Goal: Task Accomplishment & Management: Use online tool/utility

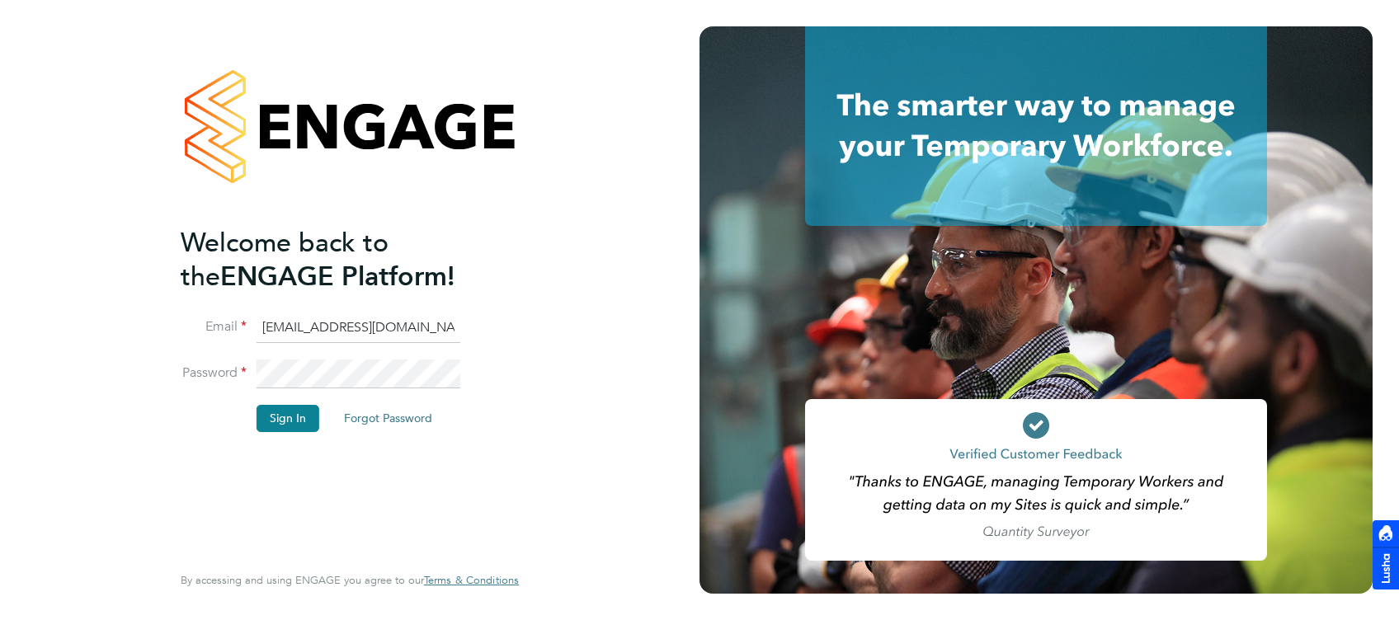
click at [271, 332] on input "jade@thornbaker.co.uk" at bounding box center [359, 328] width 204 height 30
click at [269, 330] on input "jade@thornbaker.co.uk" at bounding box center [359, 328] width 204 height 30
type input "fm@thornbaker.co.uk"
click at [288, 406] on button "Sign In" at bounding box center [288, 418] width 63 height 26
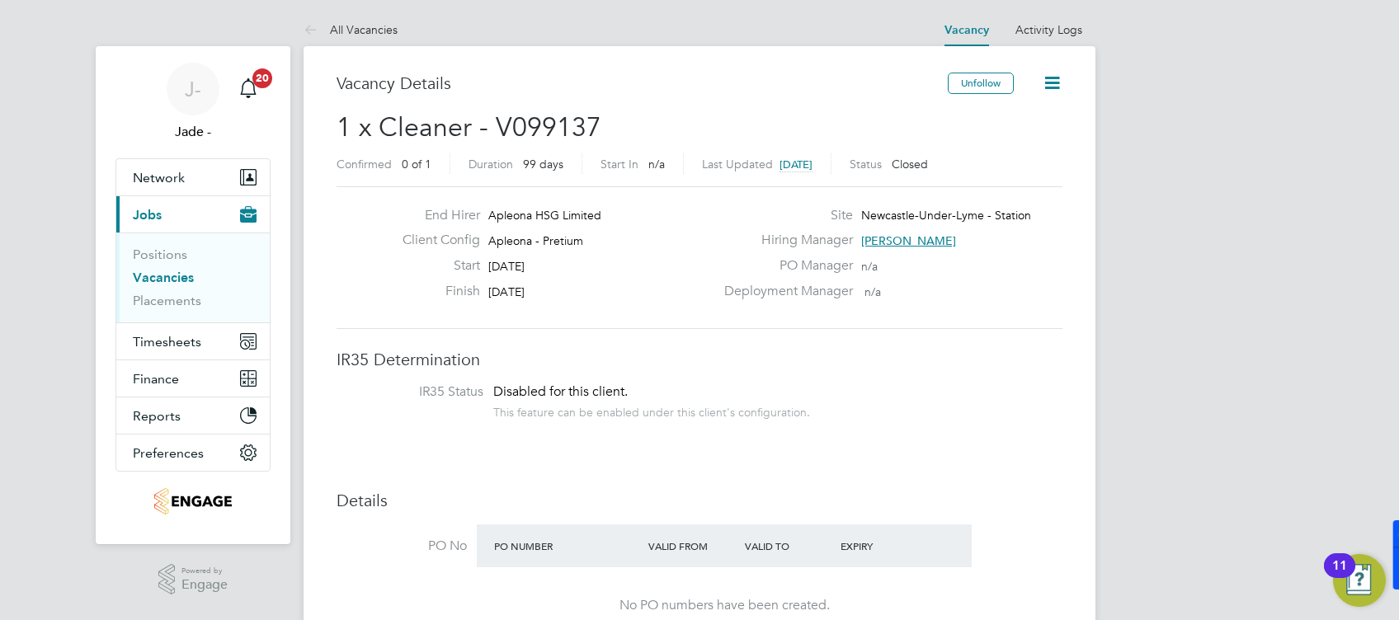
scroll to position [49, 115]
click at [158, 328] on button "Timesheets" at bounding box center [192, 341] width 153 height 36
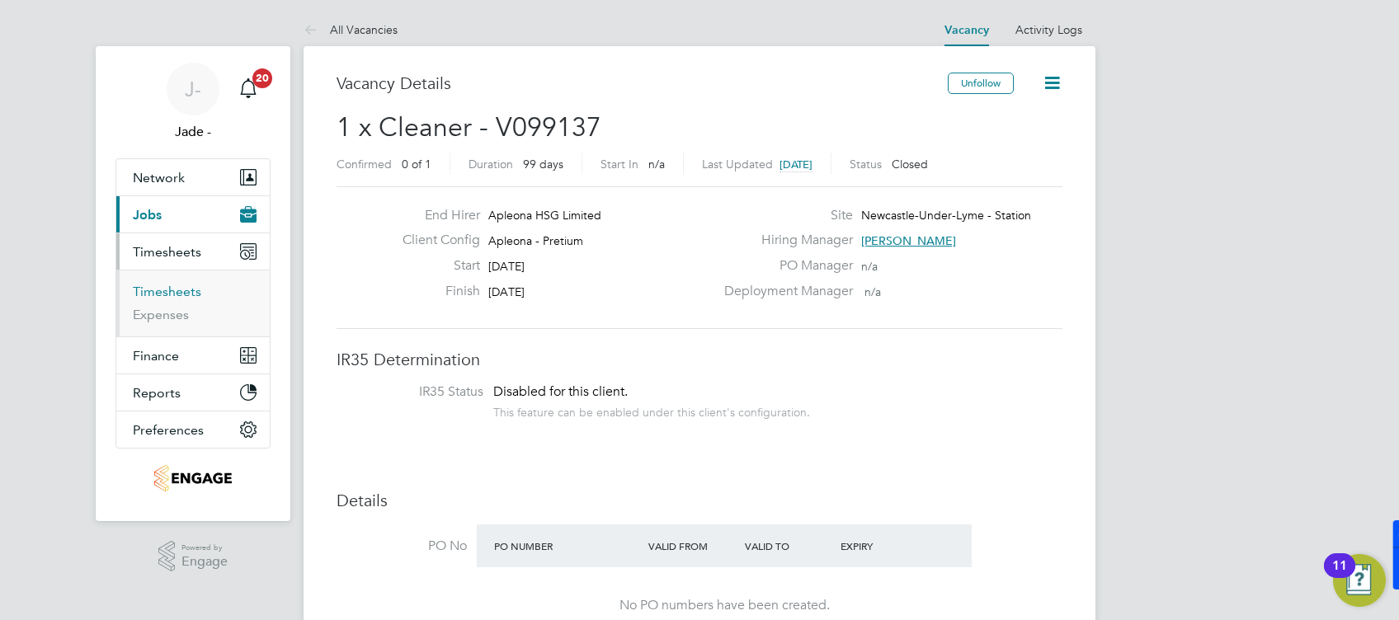
click at [160, 284] on link "Timesheets" at bounding box center [167, 292] width 68 height 16
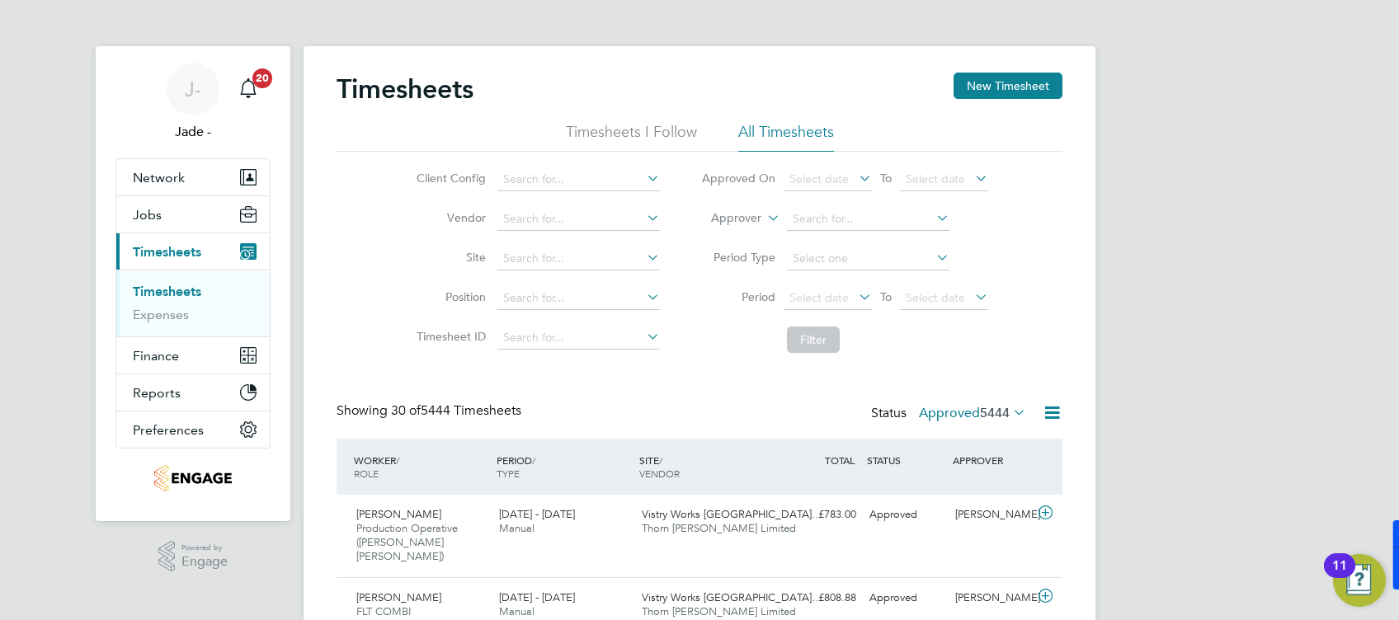
click at [818, 285] on li "Period Select date To Select date" at bounding box center [844, 299] width 328 height 40
click at [813, 297] on span "Select date" at bounding box center [818, 297] width 59 height 15
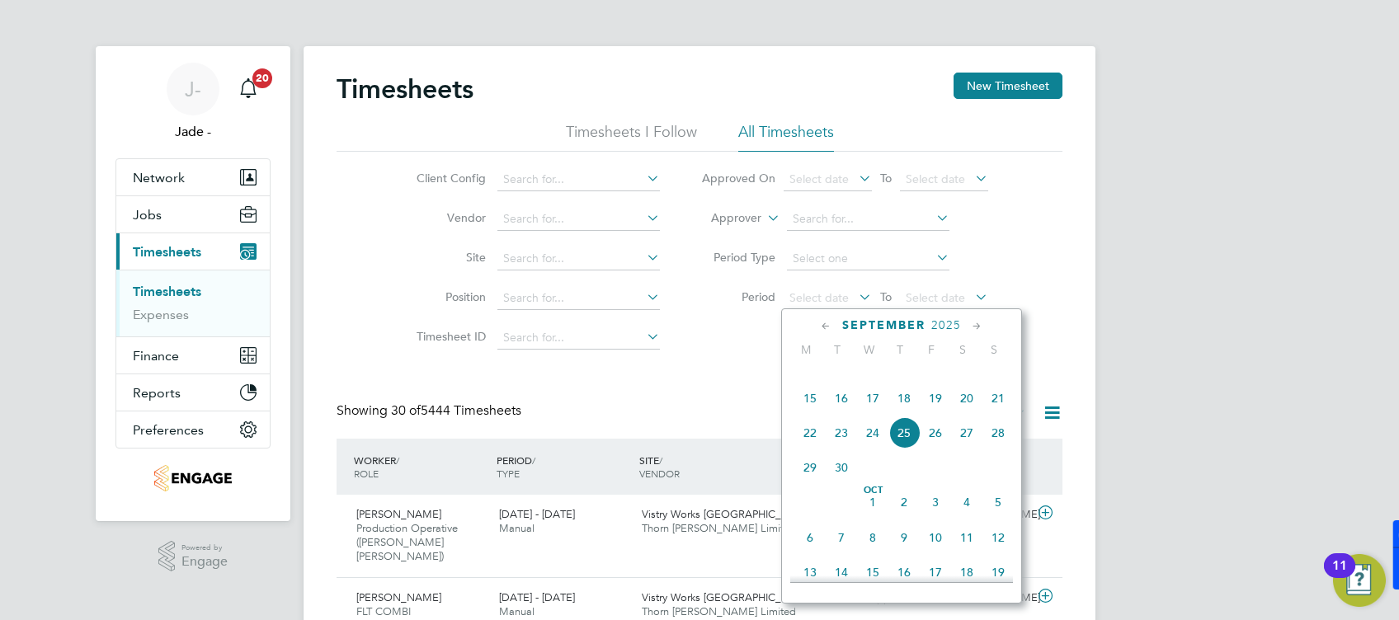
click at [969, 379] on span "13" at bounding box center [966, 363] width 31 height 31
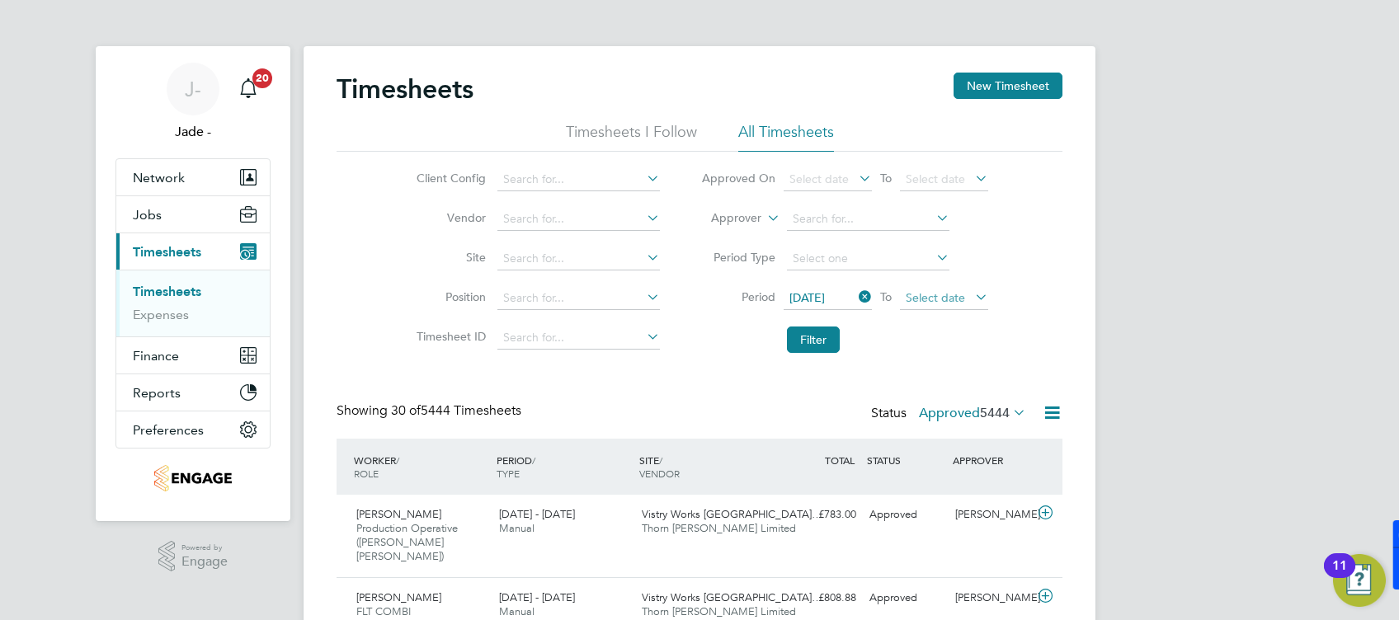
click at [950, 304] on span "Select date" at bounding box center [935, 297] width 59 height 15
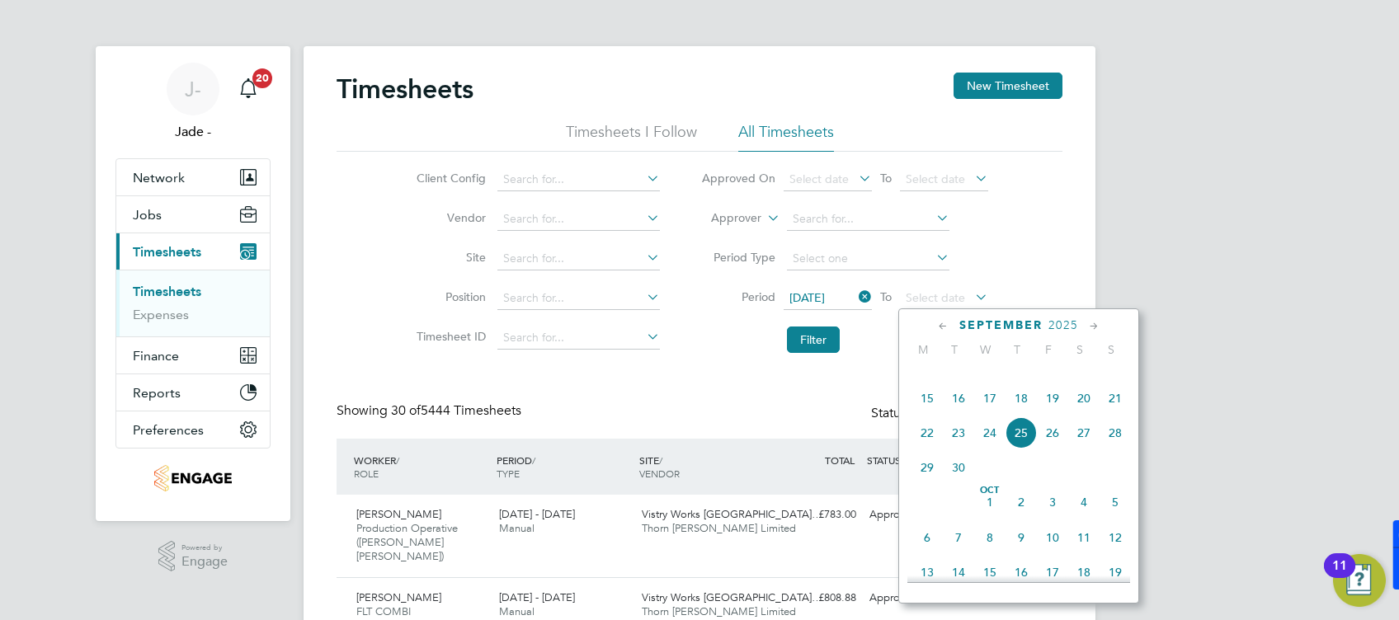
click at [1056, 414] on span "19" at bounding box center [1052, 398] width 31 height 31
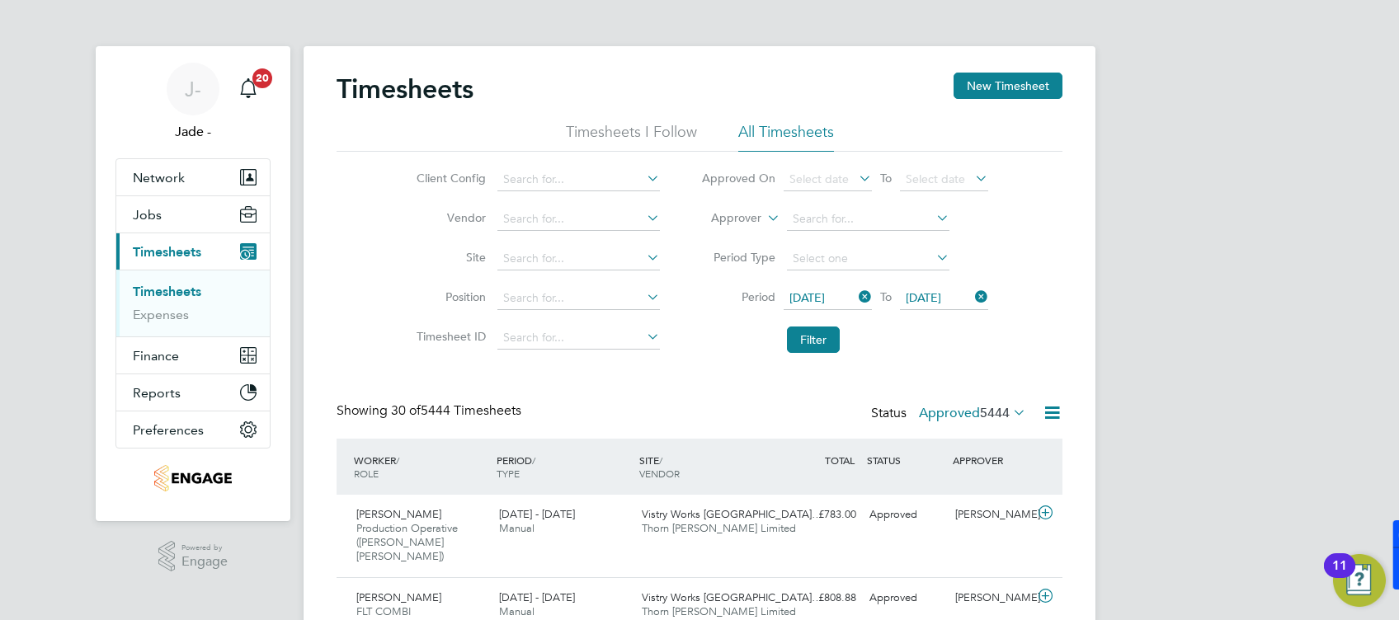
drag, startPoint x: 799, startPoint y: 335, endPoint x: 770, endPoint y: 323, distance: 31.4
click at [798, 332] on button "Filter" at bounding box center [813, 340] width 53 height 26
click at [546, 175] on input at bounding box center [578, 179] width 162 height 23
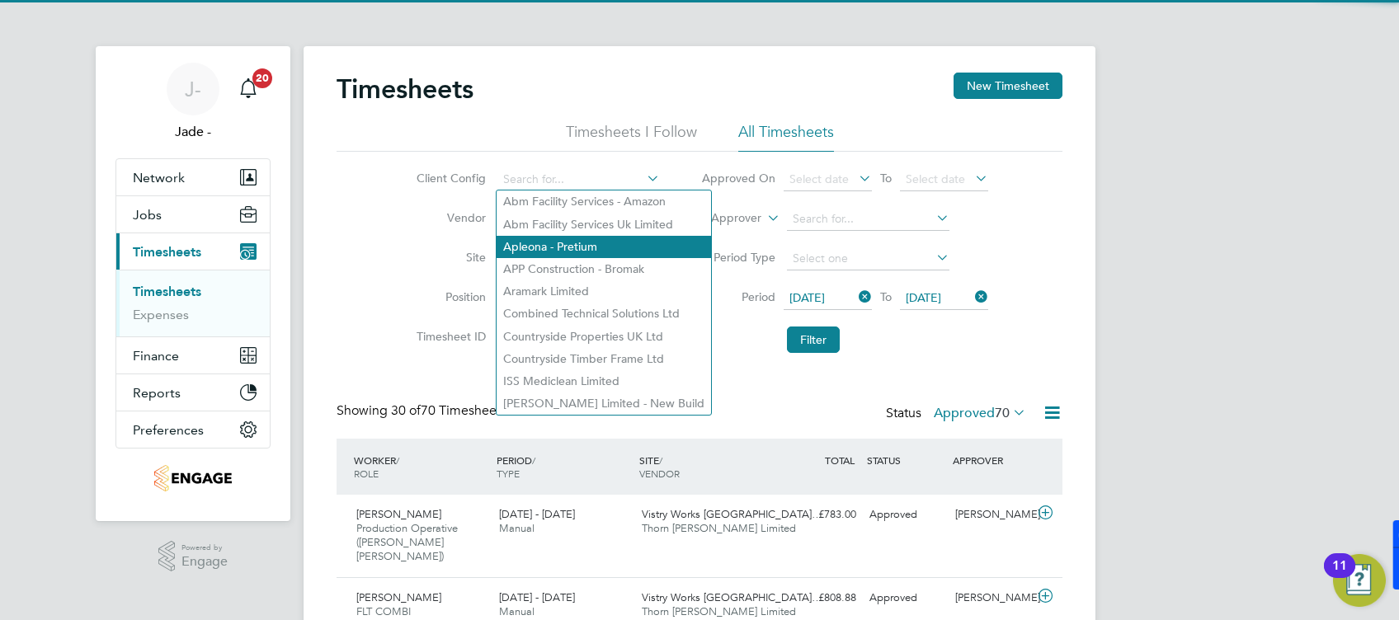
click at [542, 243] on li "Apleona - Pretium" at bounding box center [604, 247] width 214 height 22
type input "Apleona - Pretium"
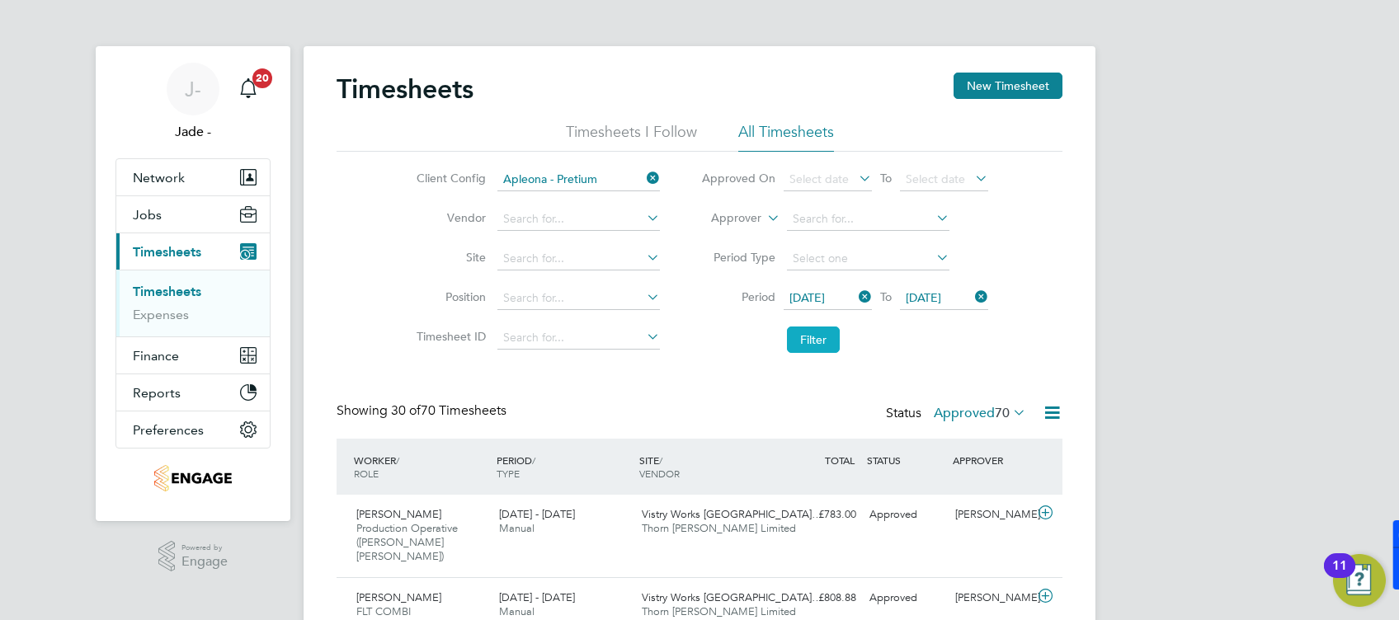
click at [815, 343] on button "Filter" at bounding box center [813, 340] width 53 height 26
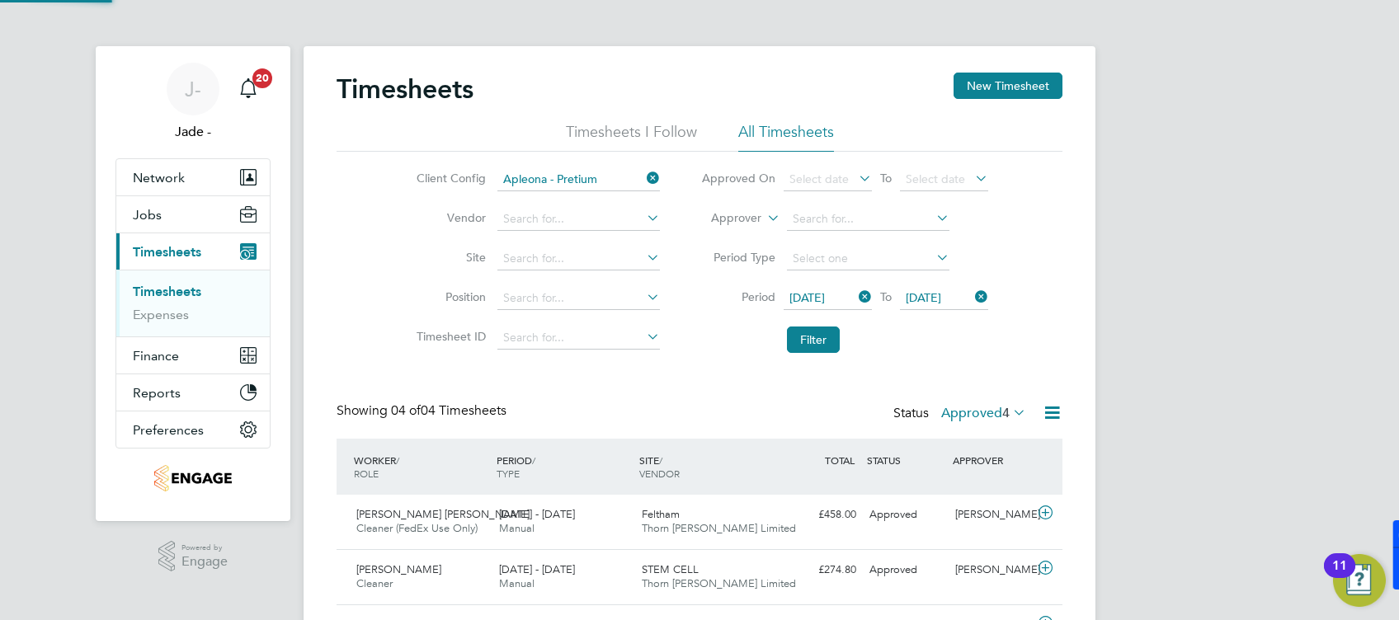
click at [970, 419] on label "Approved 4" at bounding box center [983, 413] width 85 height 16
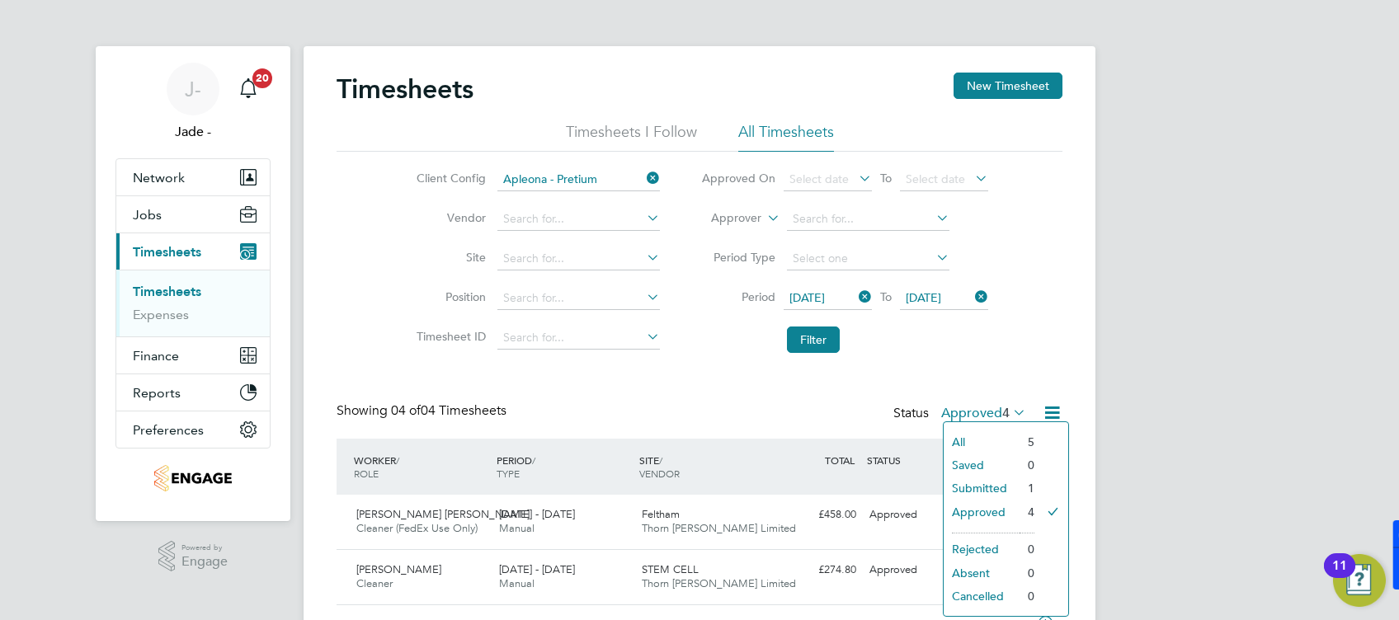
click at [968, 481] on li "Submitted" at bounding box center [982, 488] width 76 height 23
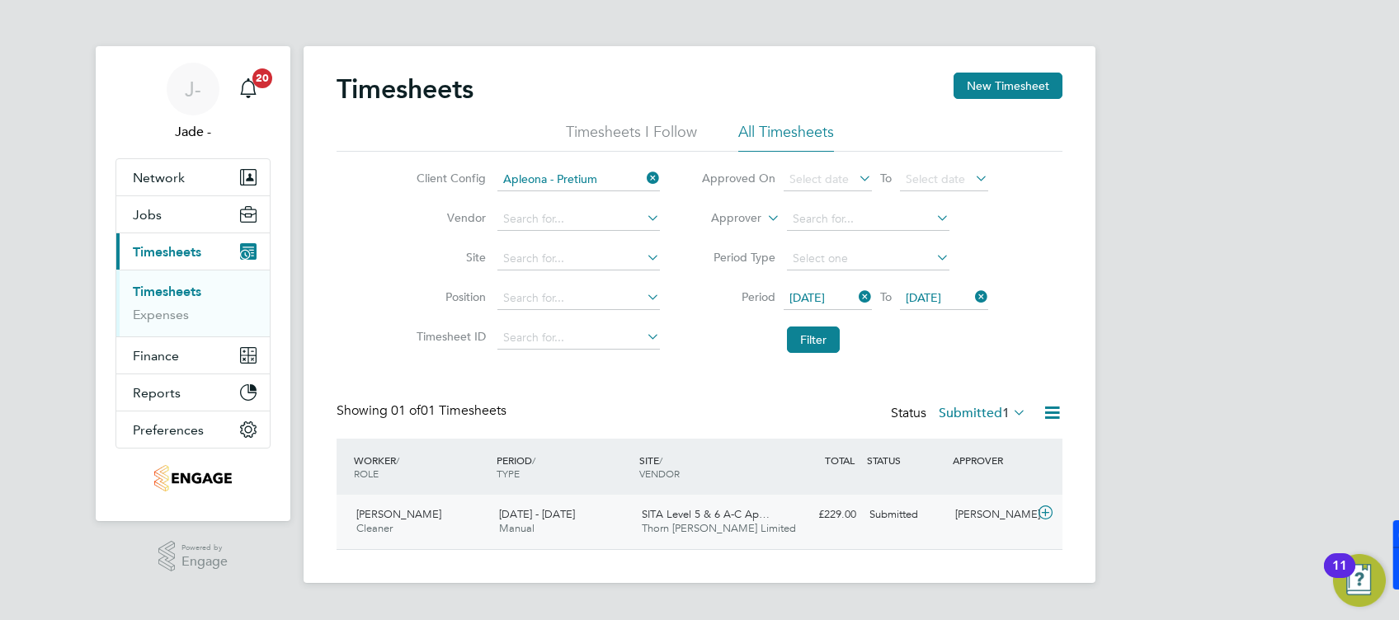
click at [789, 536] on div "[PERSON_NAME] Cleaner [DATE] - [DATE] [DATE] - [DATE] Manual SITA Level 5 & 6 A…" at bounding box center [700, 522] width 726 height 54
